Goal: Task Accomplishment & Management: Use online tool/utility

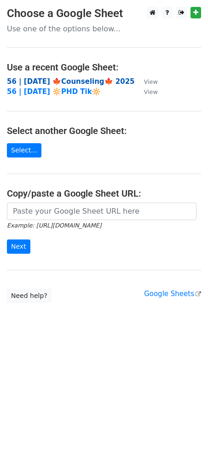
click at [38, 83] on strong "56 | [DATE] 🍁Counseling🍁 2025" at bounding box center [71, 81] width 128 height 8
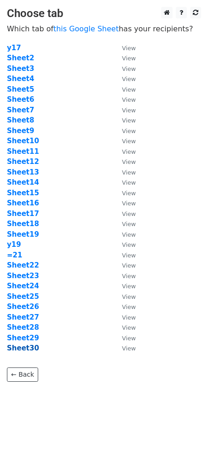
click at [32, 347] on strong "Sheet30" at bounding box center [23, 348] width 32 height 8
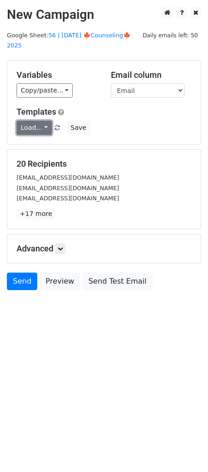
click at [34, 121] on link "Load..." at bounding box center [34, 128] width 35 height 14
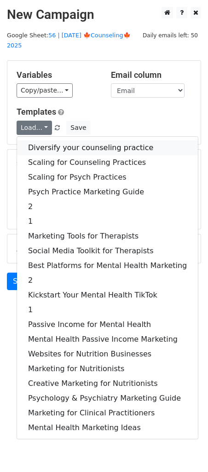
click at [80, 141] on link "Diversify your counseling practice" at bounding box center [107, 148] width 181 height 15
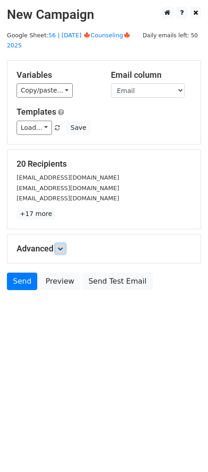
click at [63, 246] on icon at bounding box center [61, 249] width 6 height 6
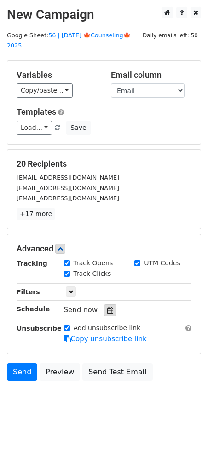
click at [107, 307] on icon at bounding box center [110, 310] width 6 height 6
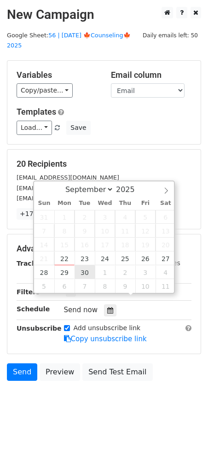
type input "2025-09-30 12:00"
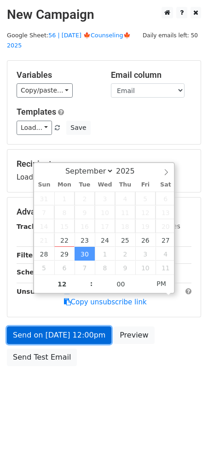
click at [64, 327] on link "Send on Sep 30 at 12:00pm" at bounding box center [59, 336] width 105 height 18
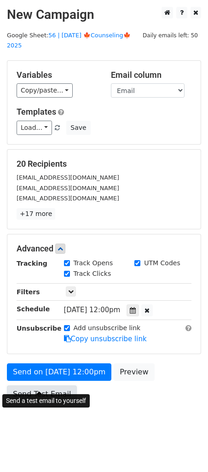
click at [30, 386] on link "Send Test Email" at bounding box center [42, 395] width 70 height 18
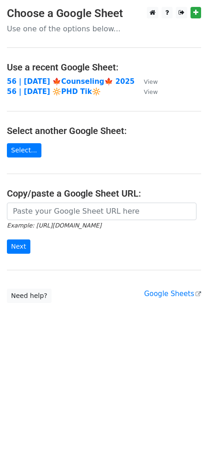
click at [71, 75] on main "Choose a Google Sheet Use one of the options below... Use a recent Google Sheet…" at bounding box center [104, 155] width 208 height 296
click at [66, 81] on strong "56 | [DATE] 🍁Counseling🍁 2025" at bounding box center [71, 81] width 128 height 8
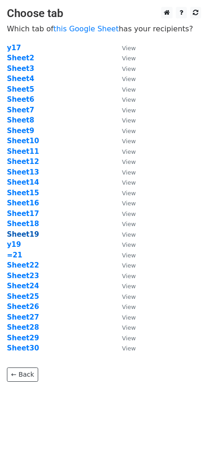
click at [22, 232] on strong "Sheet19" at bounding box center [23, 234] width 32 height 8
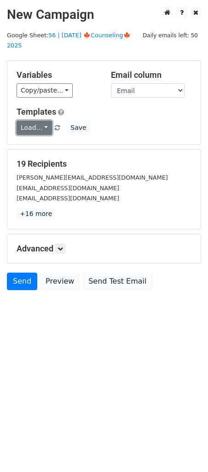
click at [40, 121] on link "Load..." at bounding box center [34, 128] width 35 height 14
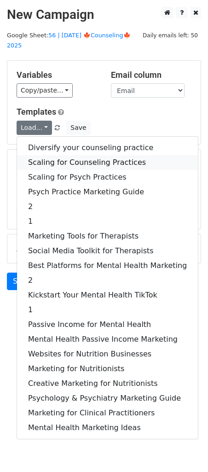
click at [55, 155] on link "Scaling for Counseling Practices" at bounding box center [107, 162] width 181 height 15
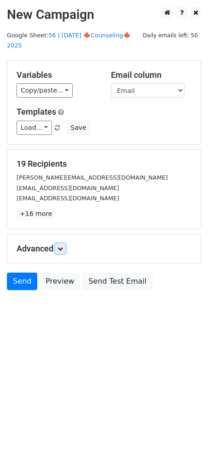
drag, startPoint x: 63, startPoint y: 239, endPoint x: 110, endPoint y: 302, distance: 79.1
click at [63, 246] on icon at bounding box center [61, 249] width 6 height 6
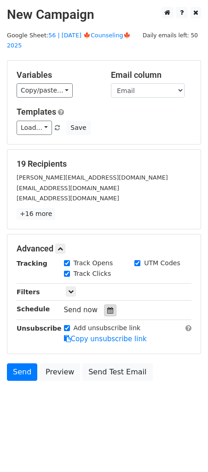
click at [107, 307] on icon at bounding box center [110, 310] width 6 height 6
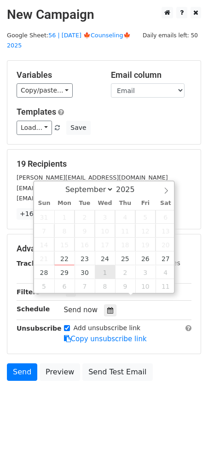
type input "2025-10-01 12:00"
select select "9"
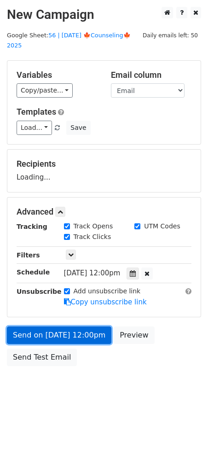
click at [73, 327] on link "Send on Oct 1 at 12:00pm" at bounding box center [59, 336] width 105 height 18
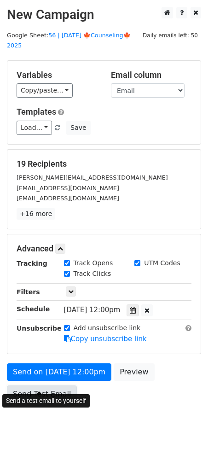
click at [38, 386] on link "Send Test Email" at bounding box center [42, 395] width 70 height 18
